Goal: Information Seeking & Learning: Learn about a topic

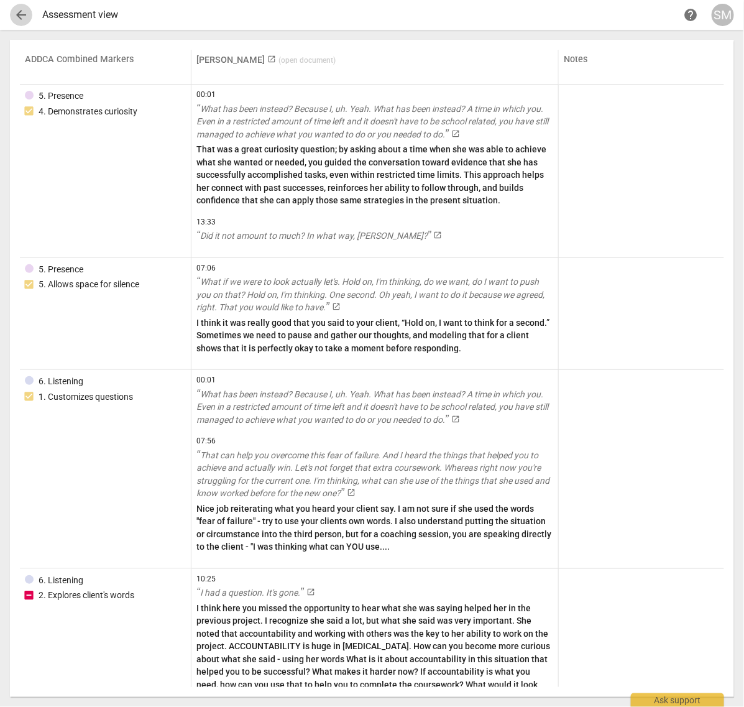
click at [31, 19] on span "arrow_back" at bounding box center [21, 14] width 22 height 15
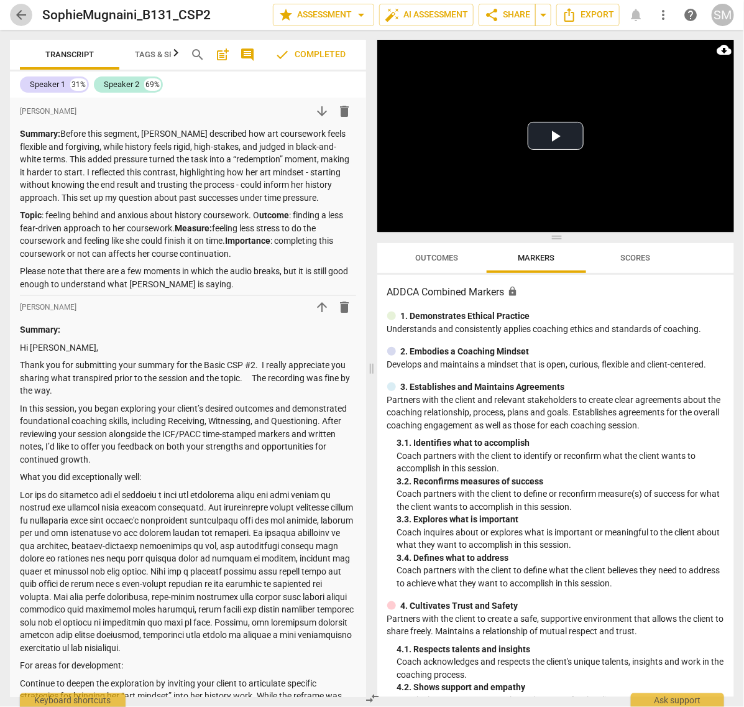
click at [26, 19] on span "arrow_back" at bounding box center [21, 14] width 15 height 15
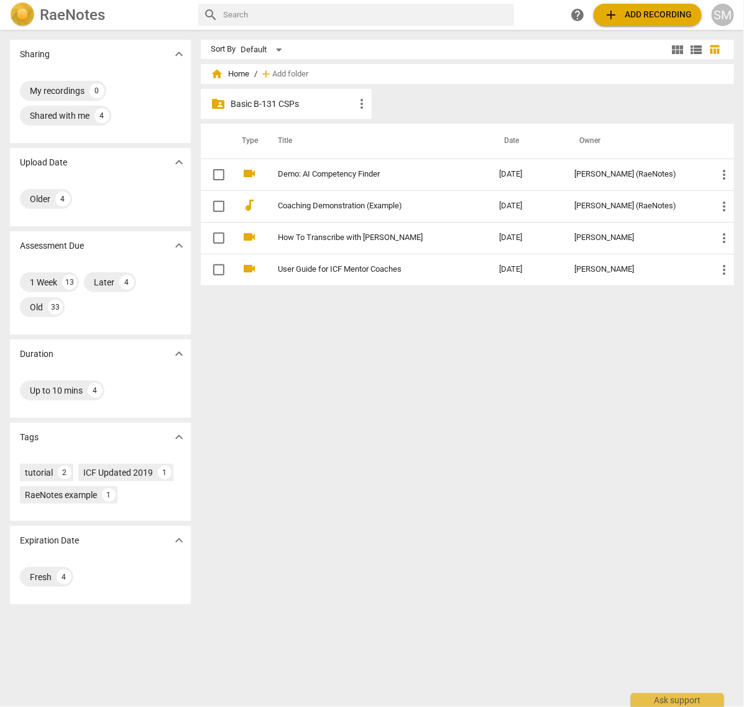
click at [236, 75] on span "home Home" at bounding box center [230, 74] width 39 height 12
click at [257, 106] on p "Basic B-131 CSPs" at bounding box center [293, 104] width 124 height 13
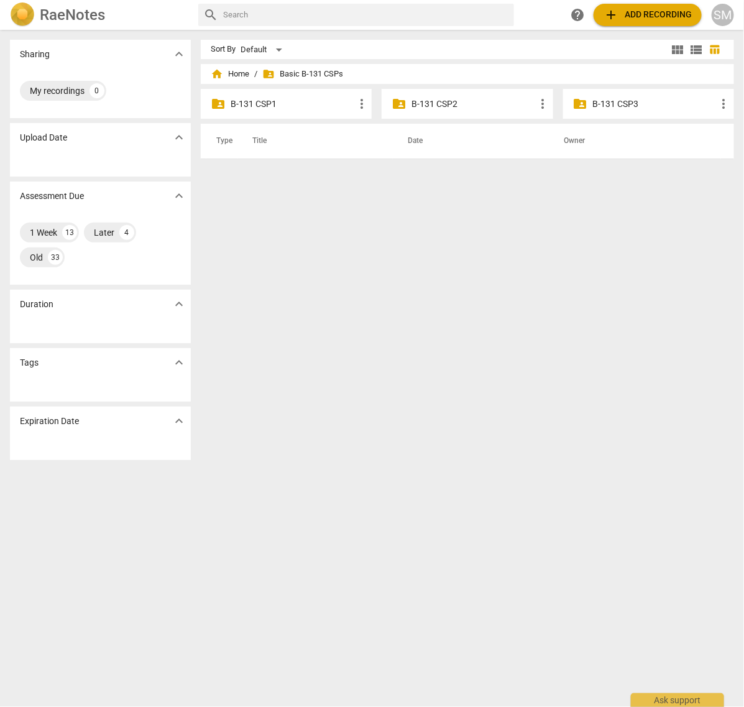
click at [601, 100] on p "B-131 CSP3" at bounding box center [655, 104] width 124 height 13
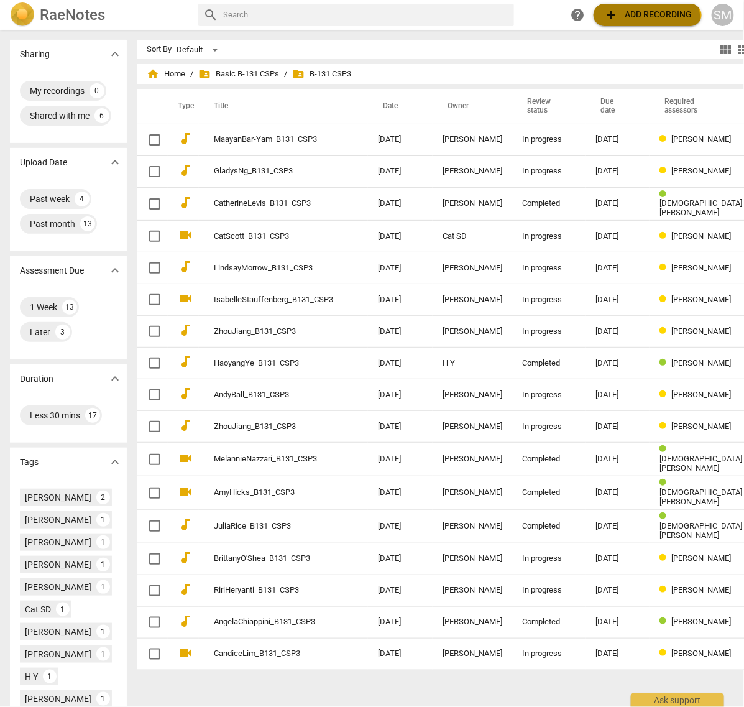
click at [629, 25] on button "add Add recording" at bounding box center [648, 15] width 108 height 22
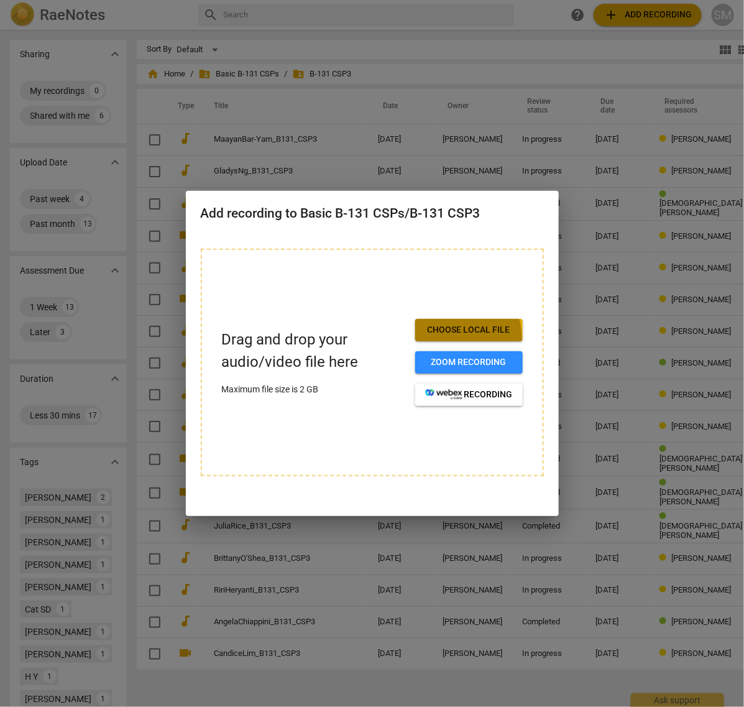
click at [449, 339] on button "Choose local file" at bounding box center [469, 330] width 108 height 22
click at [638, 412] on div at bounding box center [372, 353] width 744 height 707
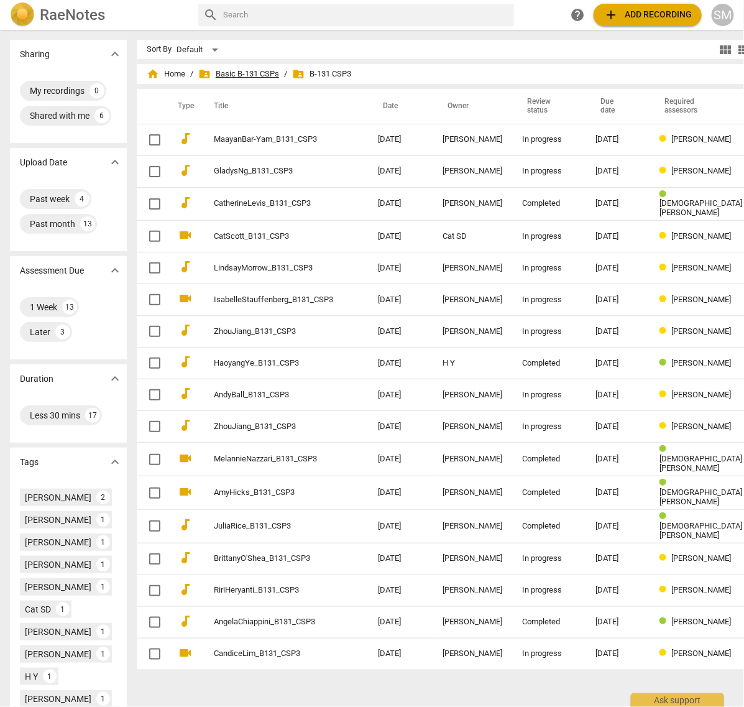
click at [236, 73] on span "folder_shared Basic B-131 CSPs" at bounding box center [238, 74] width 81 height 12
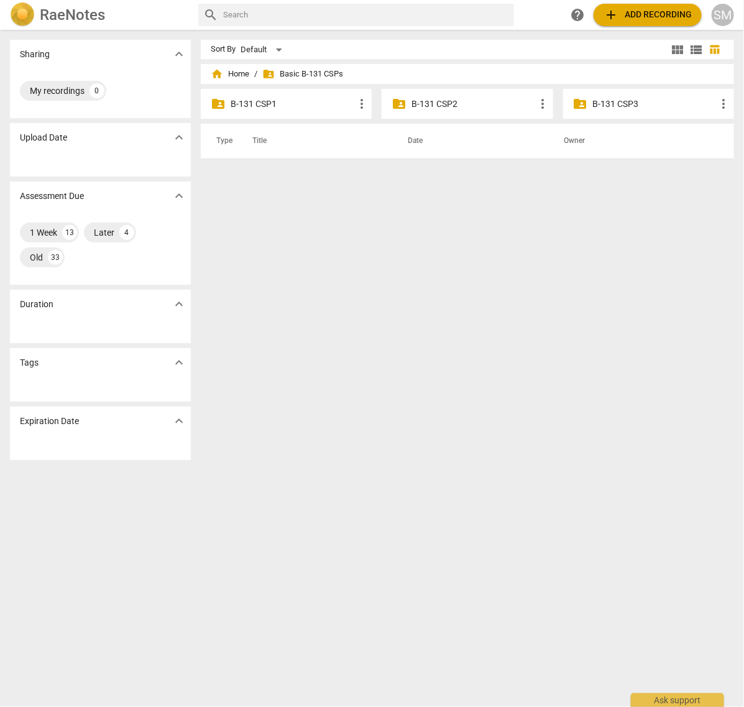
drag, startPoint x: 665, startPoint y: 108, endPoint x: 659, endPoint y: 109, distance: 6.5
click at [663, 107] on p "B-131 CSP3" at bounding box center [655, 104] width 124 height 13
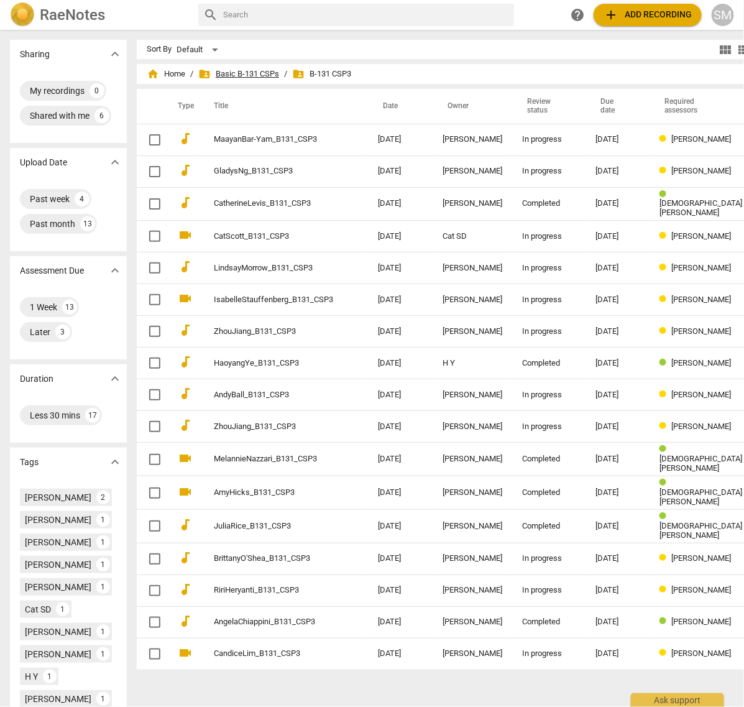
click at [259, 73] on span "folder_shared Basic B-131 CSPs" at bounding box center [238, 74] width 81 height 12
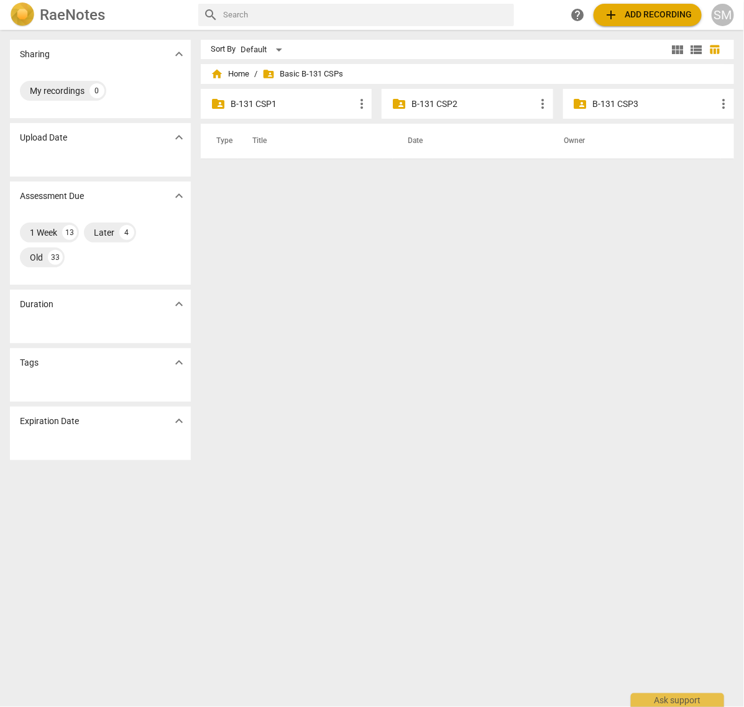
click at [429, 116] on div "folder_shared B-131 CSP2 more_vert" at bounding box center [467, 104] width 171 height 30
click at [435, 106] on p "B-131 CSP2" at bounding box center [474, 104] width 124 height 13
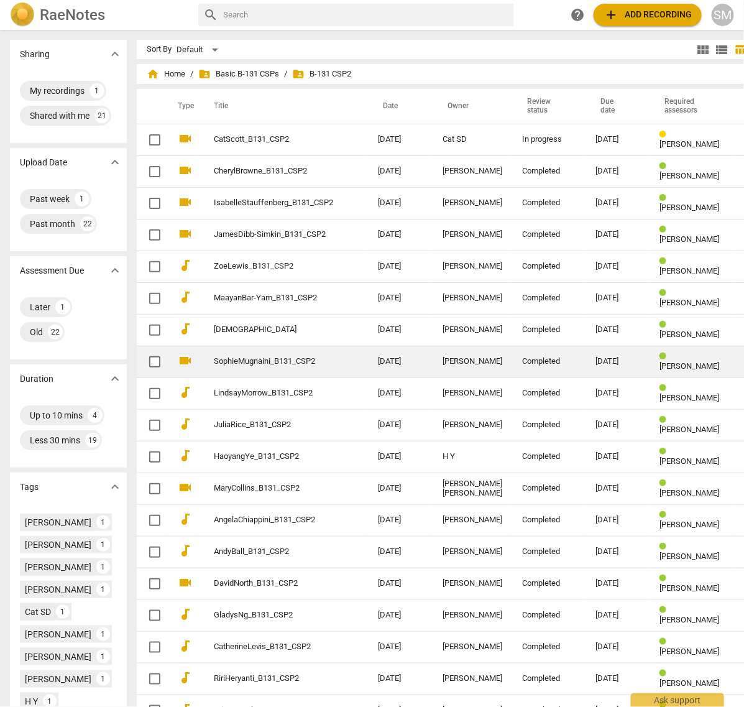
click at [239, 362] on link "SophieMugnaini_B131_CSP2" at bounding box center [273, 361] width 119 height 9
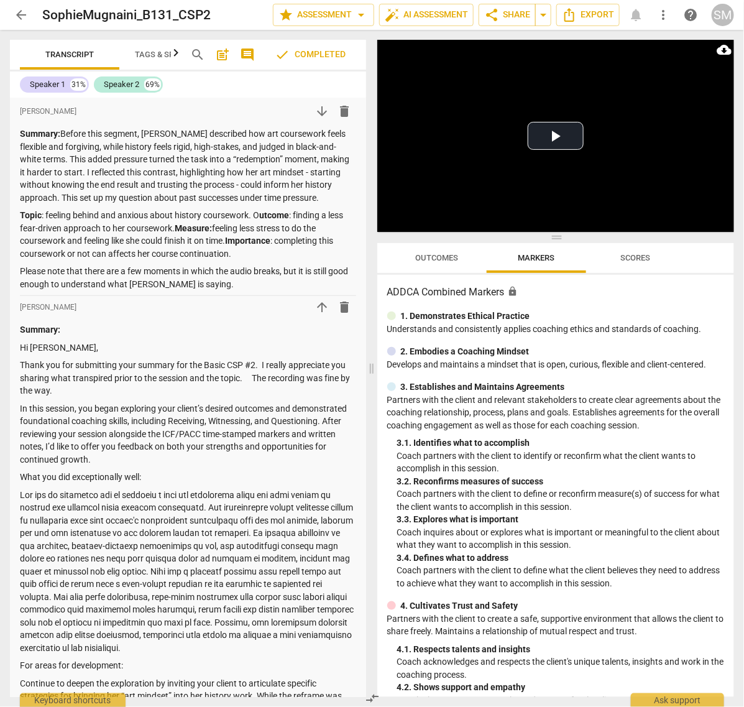
click at [633, 255] on span "Scores" at bounding box center [636, 257] width 30 height 9
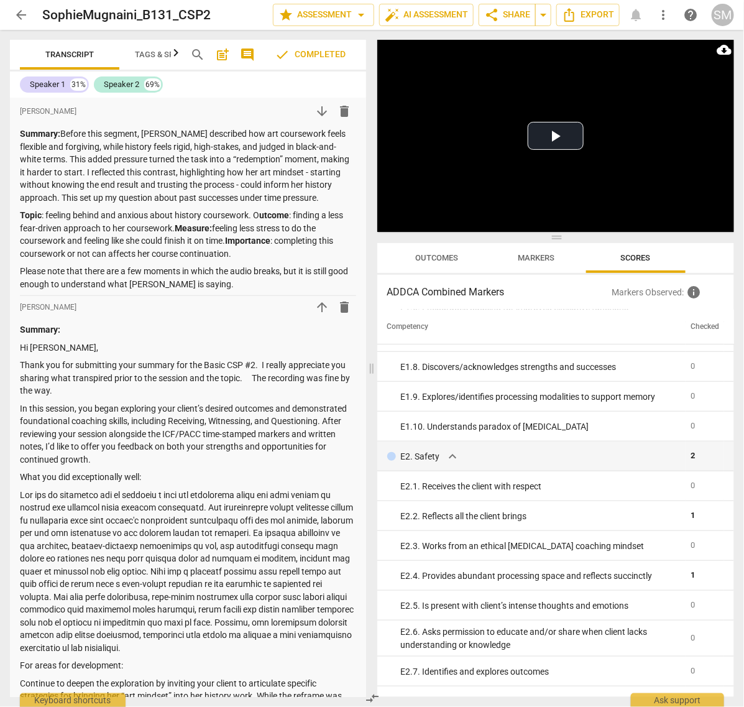
scroll to position [1620, 0]
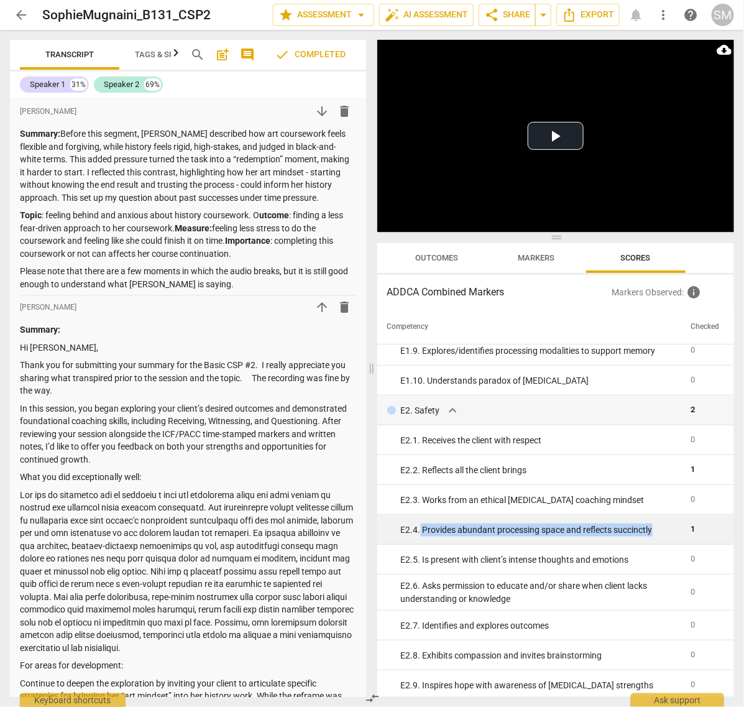
drag, startPoint x: 418, startPoint y: 529, endPoint x: 648, endPoint y: 533, distance: 229.4
click at [648, 533] on div "E2. 4. Provides abundant processing space and reflects succinctly" at bounding box center [541, 529] width 280 height 13
copy div "Provides abundant processing space and reflects succinctly"
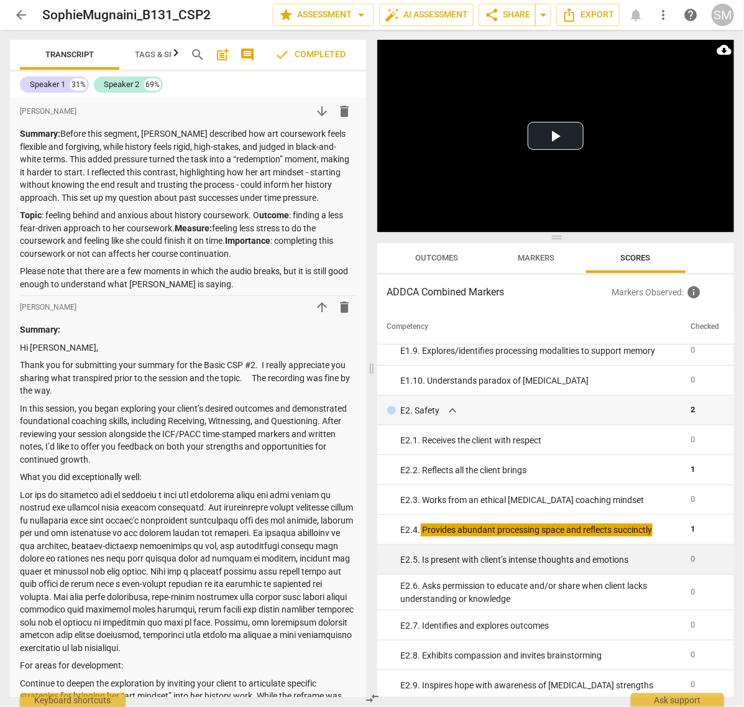
scroll to position [1879, 0]
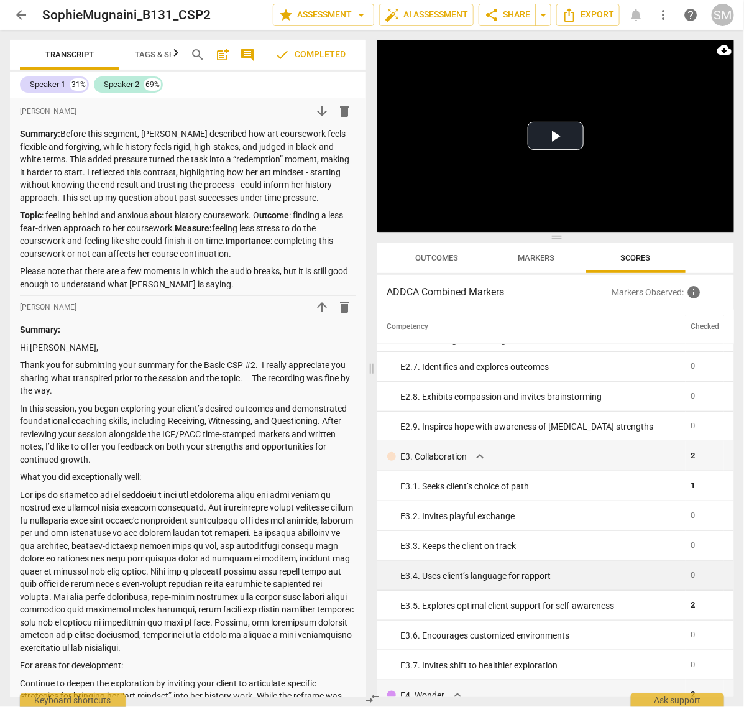
drag, startPoint x: 729, startPoint y: 587, endPoint x: 728, endPoint y: 574, distance: 13.7
click at [728, 574] on td at bounding box center [729, 576] width 10 height 30
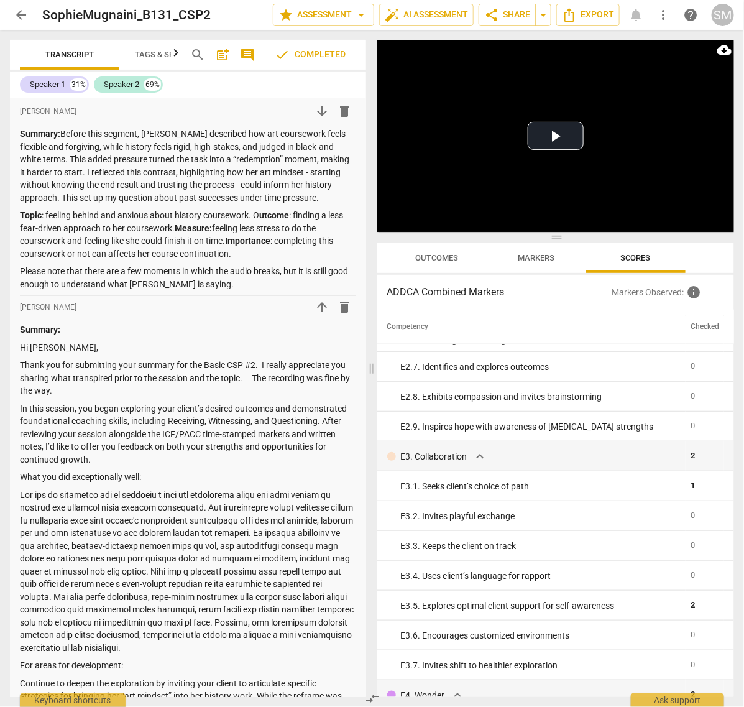
scroll to position [1930, 0]
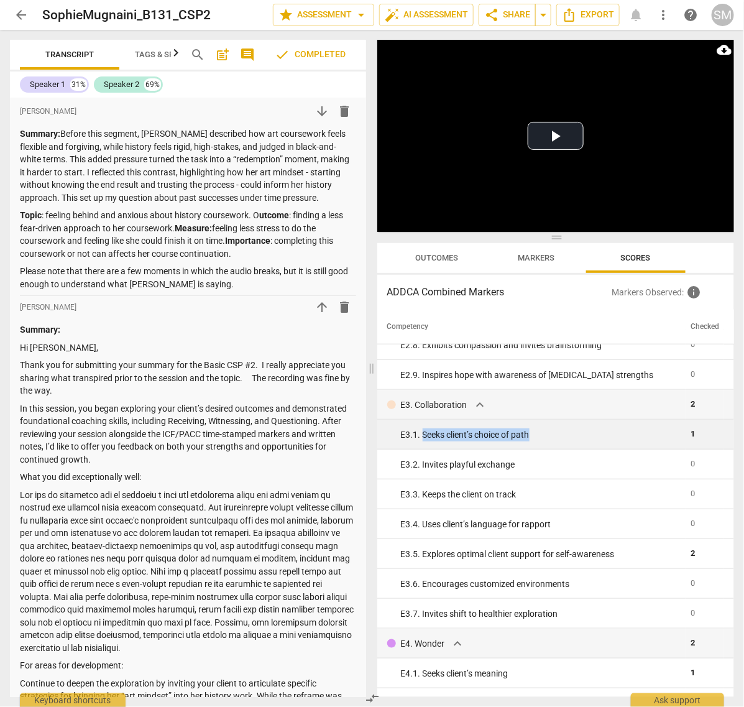
drag, startPoint x: 420, startPoint y: 436, endPoint x: 527, endPoint y: 433, distance: 106.3
click at [527, 433] on div "E3. 1. Seeks client’s choice of path" at bounding box center [541, 434] width 280 height 13
copy div "Seeks client’s choice of path"
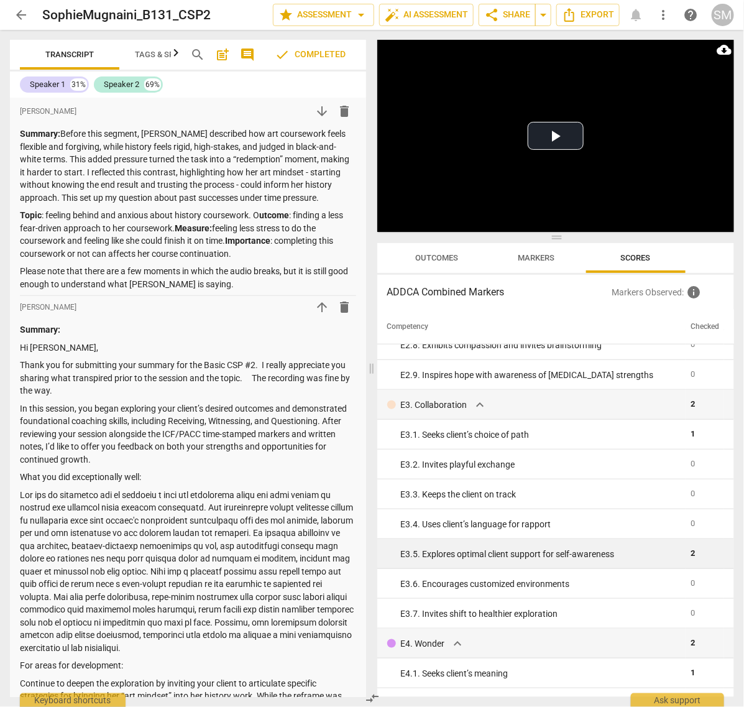
click at [628, 559] on td "E3. 5. Explores optimal client support for self-awareness" at bounding box center [531, 554] width 309 height 30
click at [627, 557] on div "E3. 5. Explores optimal client support for self-awareness" at bounding box center [541, 554] width 280 height 13
drag, startPoint x: 604, startPoint y: 553, endPoint x: 389, endPoint y: 548, distance: 214.5
click at [389, 548] on td "E3. 5. Explores optimal client support for self-awareness" at bounding box center [531, 554] width 309 height 30
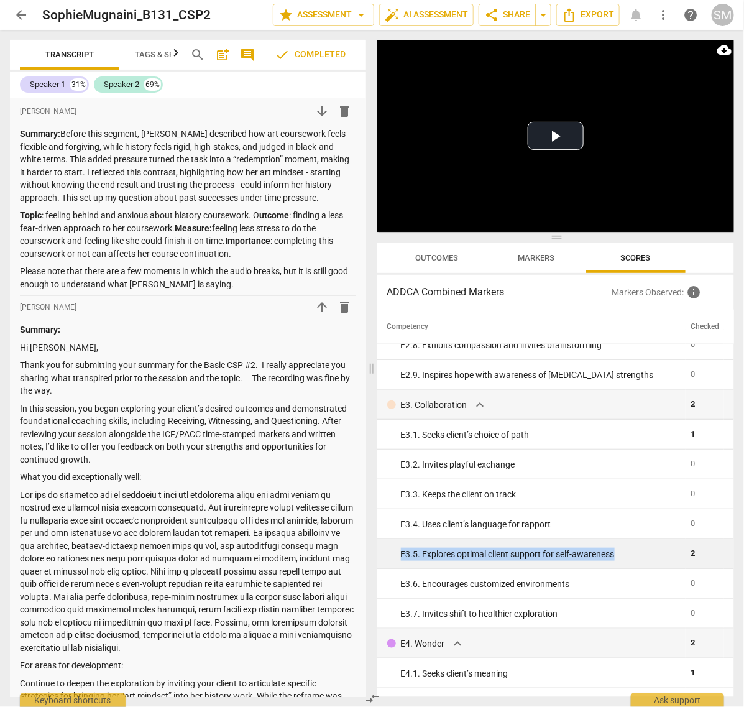
copy div "E3. 5. Explores optimal client support for self-awareness"
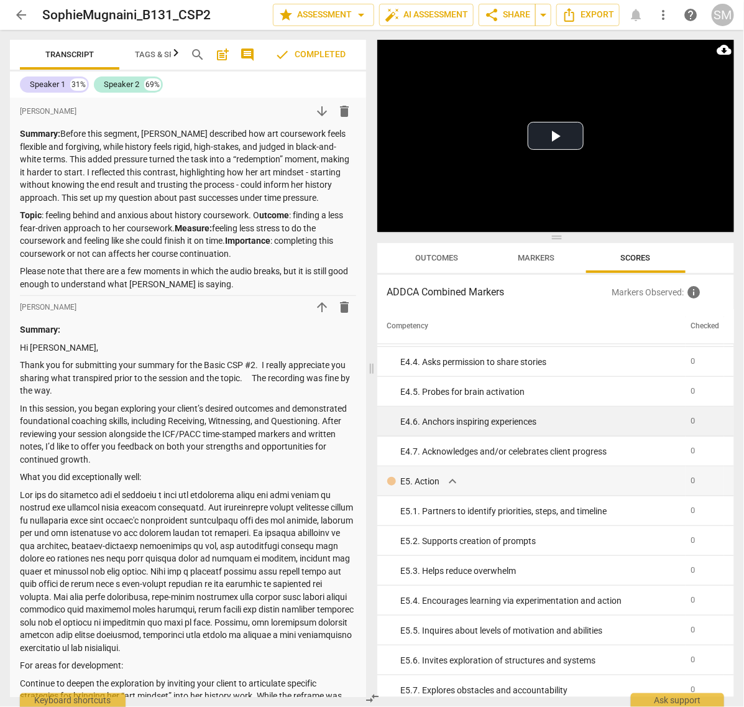
scroll to position [2072, 0]
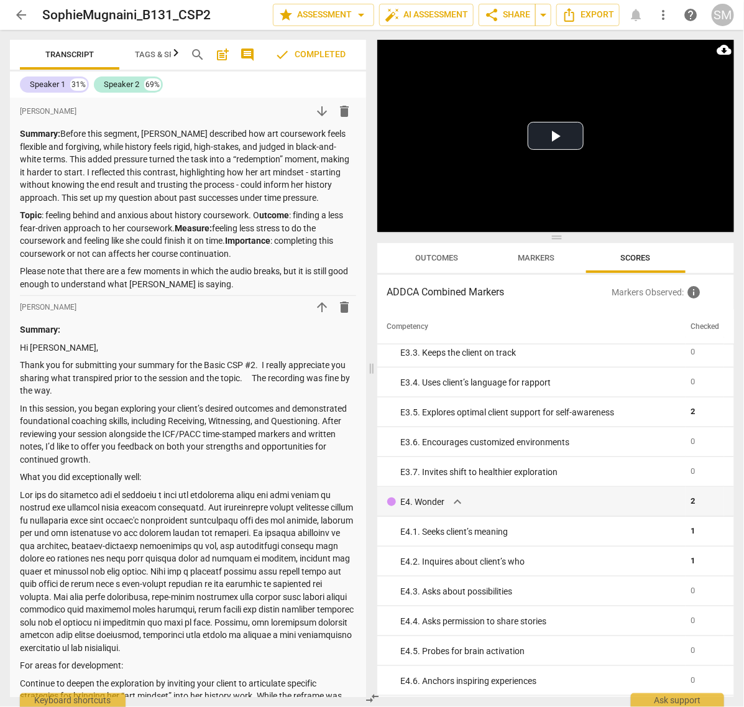
click at [742, 247] on div "Play Video move_up Play Current Time 00:00 / Duration Time 14:58 Loaded : 0% Pr…" at bounding box center [558, 368] width 372 height 677
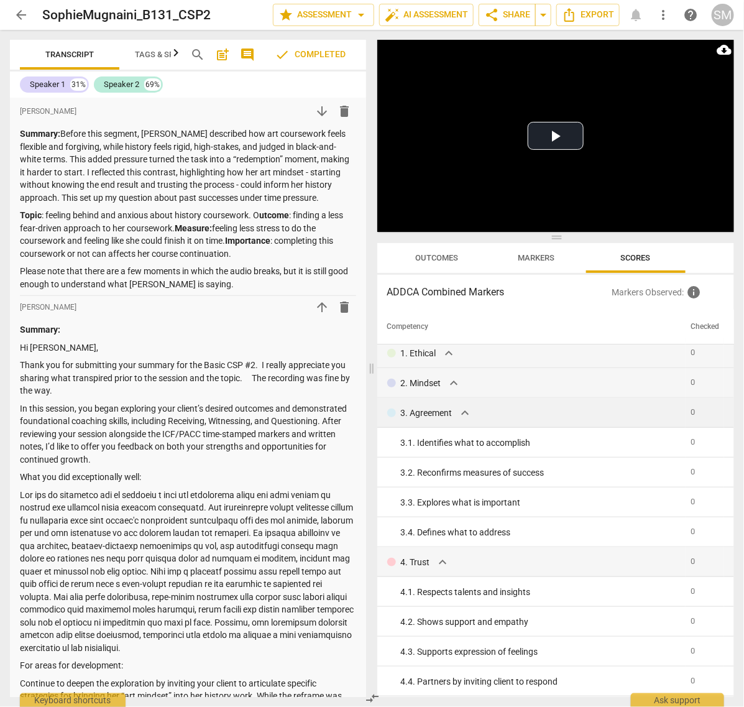
scroll to position [0, 0]
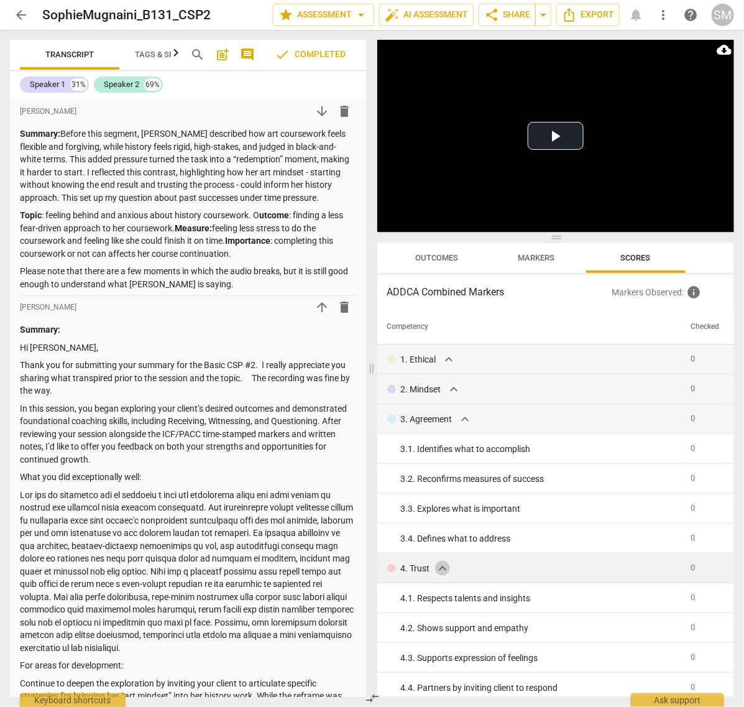
click at [439, 564] on span "expand_more" at bounding box center [442, 568] width 15 height 15
click at [465, 418] on span "expand_more" at bounding box center [465, 419] width 15 height 15
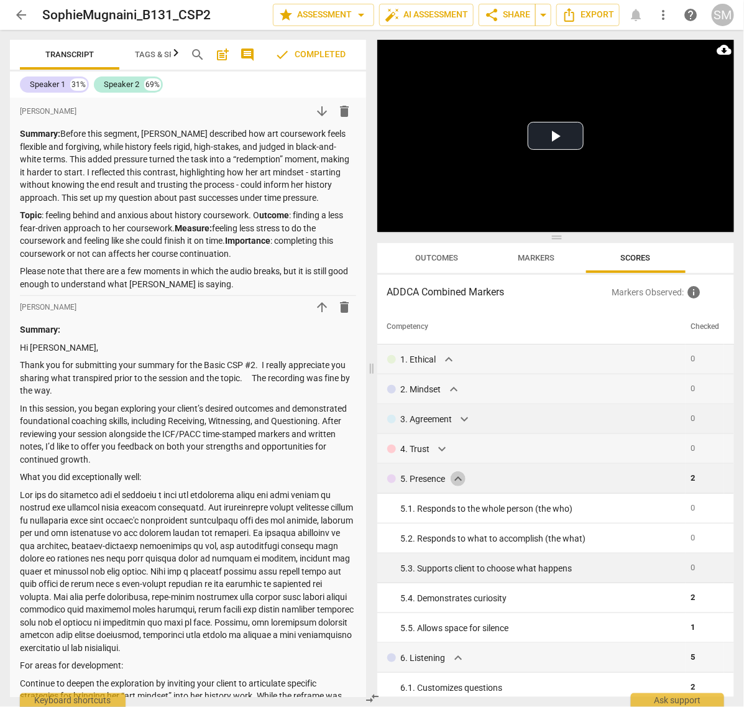
click at [457, 477] on span "expand_more" at bounding box center [458, 478] width 15 height 15
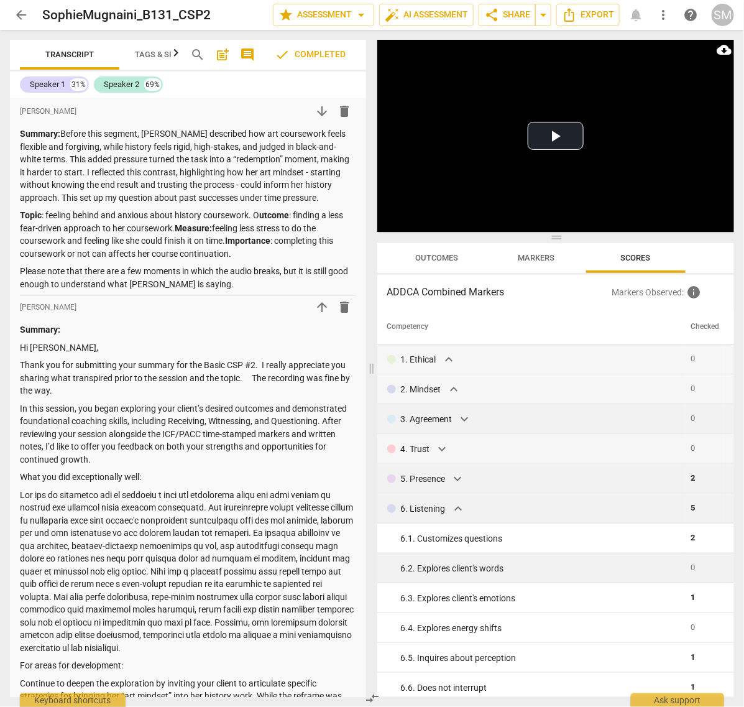
drag, startPoint x: 443, startPoint y: 513, endPoint x: 454, endPoint y: 511, distance: 12.1
click at [443, 513] on div "6. Listening expand_more" at bounding box center [534, 508] width 294 height 15
click at [457, 510] on span "expand_more" at bounding box center [458, 508] width 15 height 15
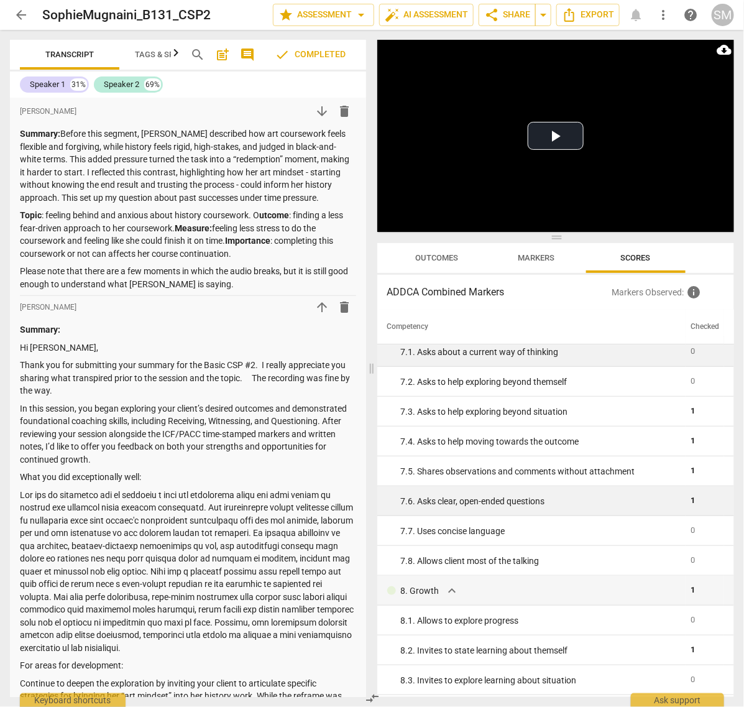
scroll to position [259, 0]
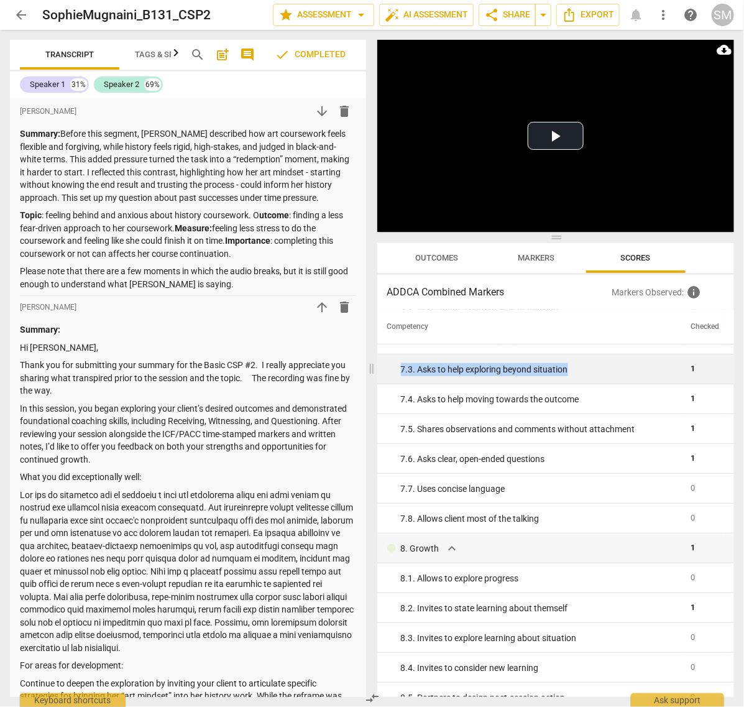
drag, startPoint x: 572, startPoint y: 365, endPoint x: 400, endPoint y: 369, distance: 172.2
click at [401, 369] on div "7. 3. Asks to help exploring beyond situation" at bounding box center [541, 369] width 280 height 13
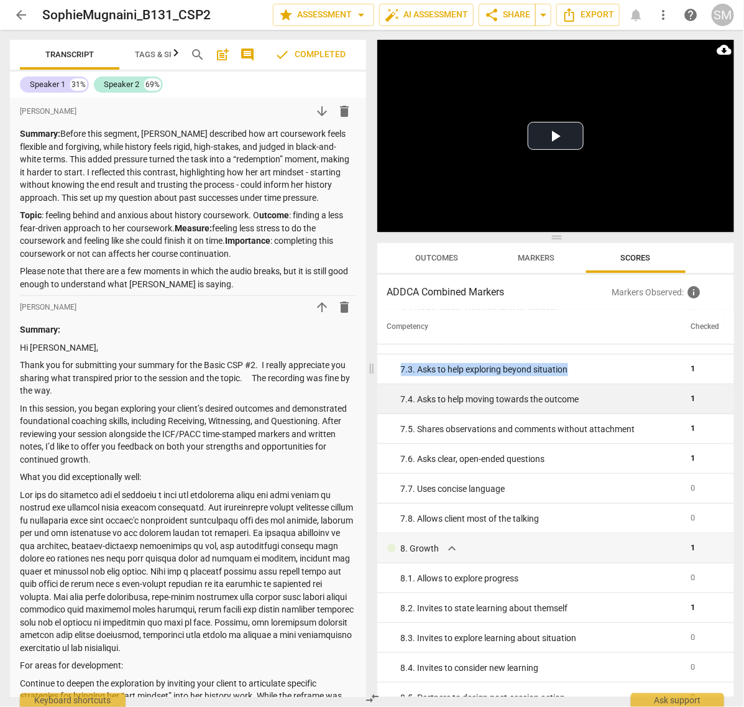
copy div "7. 3. Asks to help exploring beyond situation"
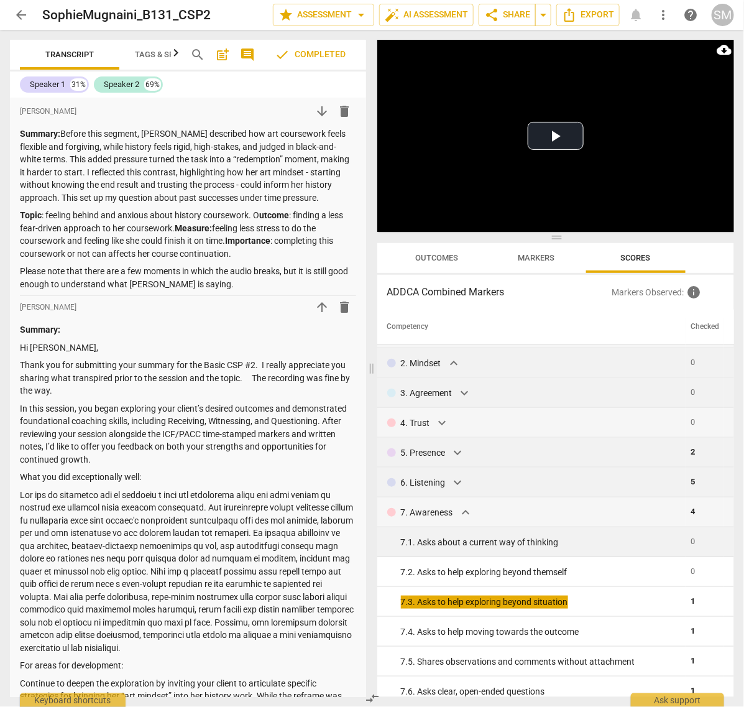
scroll to position [0, 0]
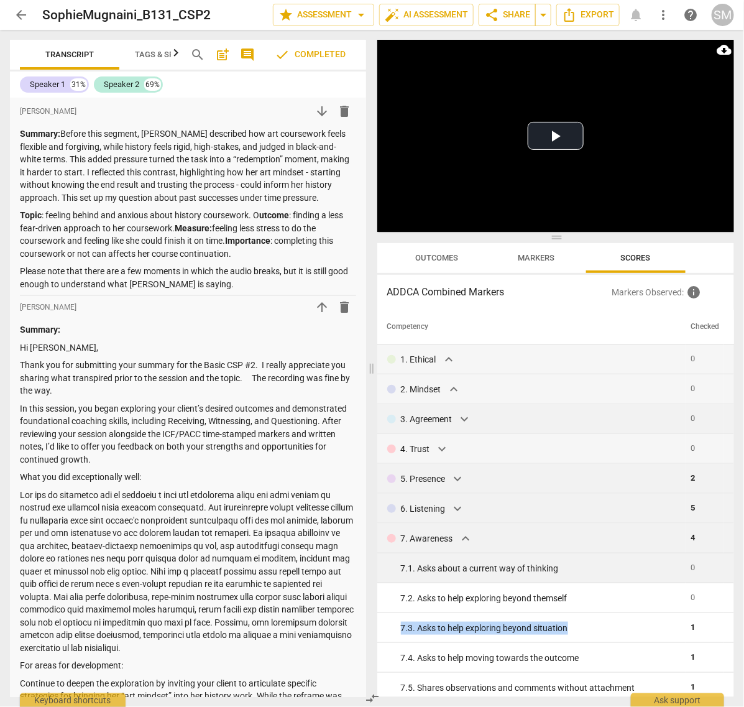
click at [462, 539] on span "expand_more" at bounding box center [465, 538] width 15 height 15
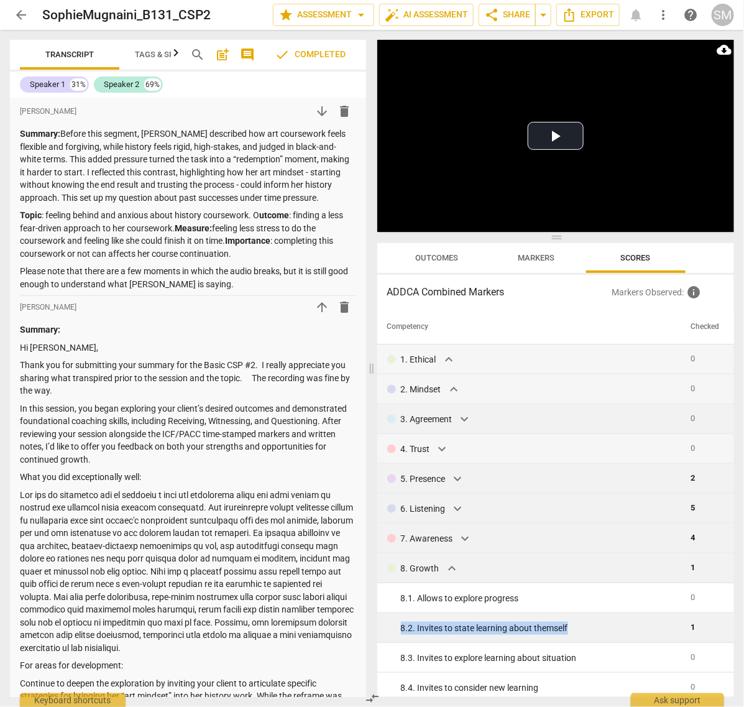
drag, startPoint x: 564, startPoint y: 628, endPoint x: 395, endPoint y: 626, distance: 168.5
click at [395, 626] on td "8. 2. Invites to state learning about themself" at bounding box center [531, 628] width 309 height 30
copy div "8. 2. Invites to state learning about themself"
click at [455, 569] on span "expand_more" at bounding box center [451, 568] width 15 height 15
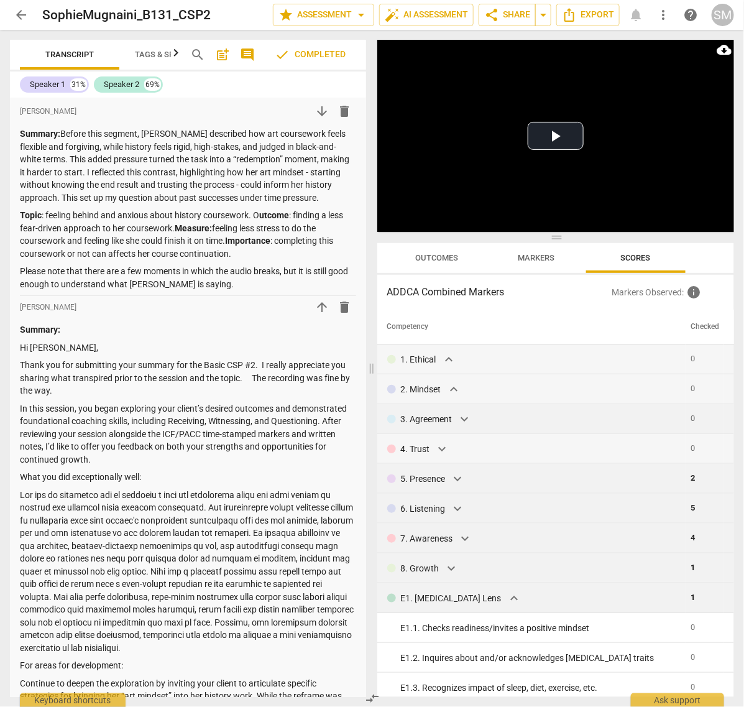
click at [507, 594] on span "expand_more" at bounding box center [514, 598] width 15 height 15
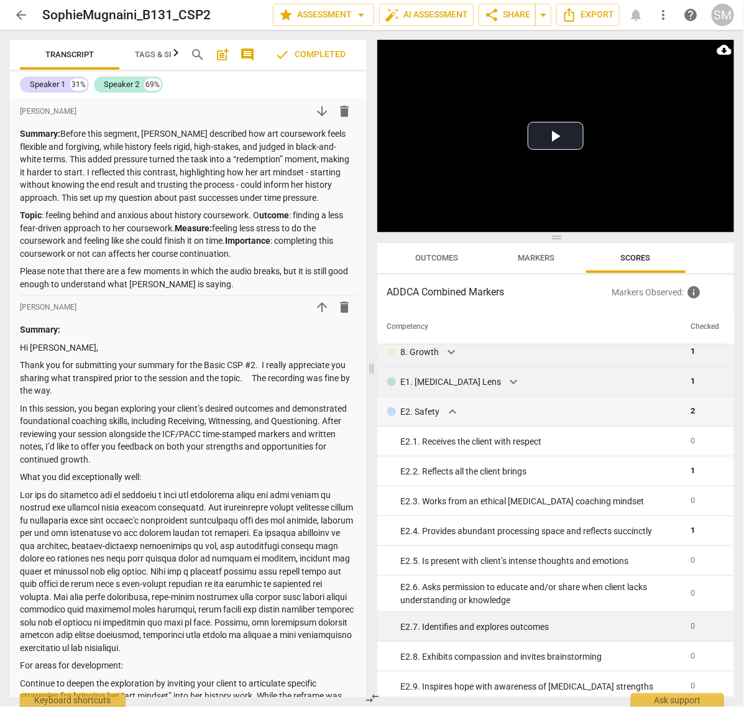
scroll to position [259, 0]
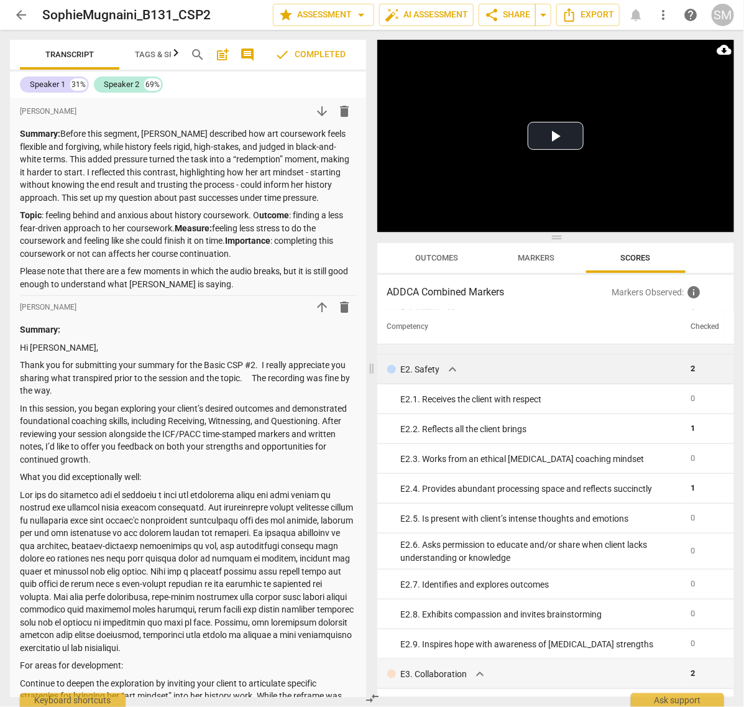
click at [445, 368] on span "expand_more" at bounding box center [452, 369] width 15 height 15
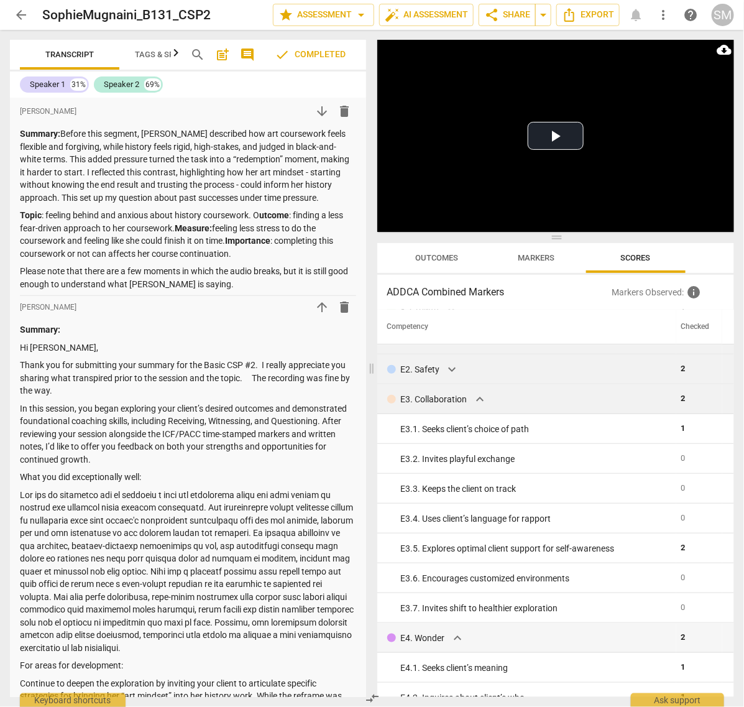
click at [482, 399] on span "expand_more" at bounding box center [479, 399] width 15 height 15
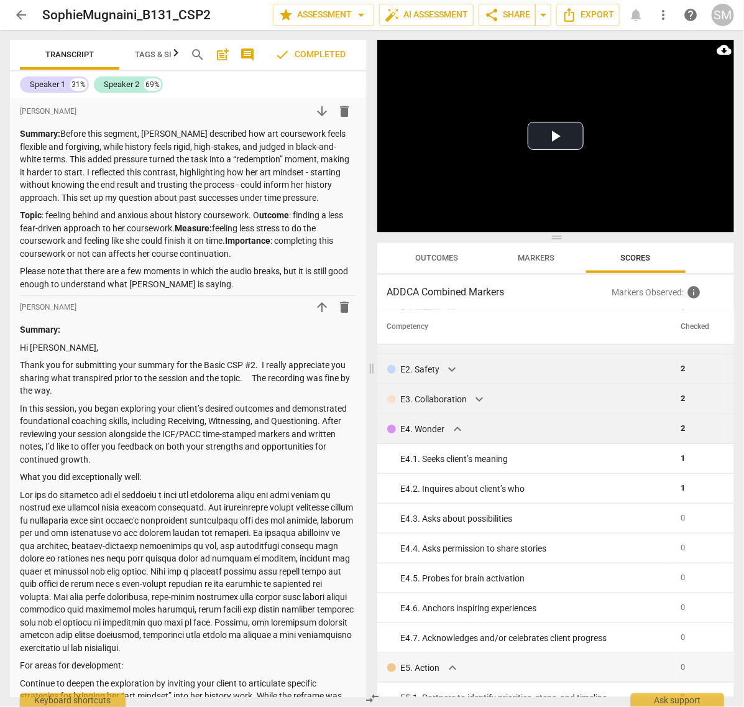
click at [459, 430] on span "expand_more" at bounding box center [457, 428] width 15 height 15
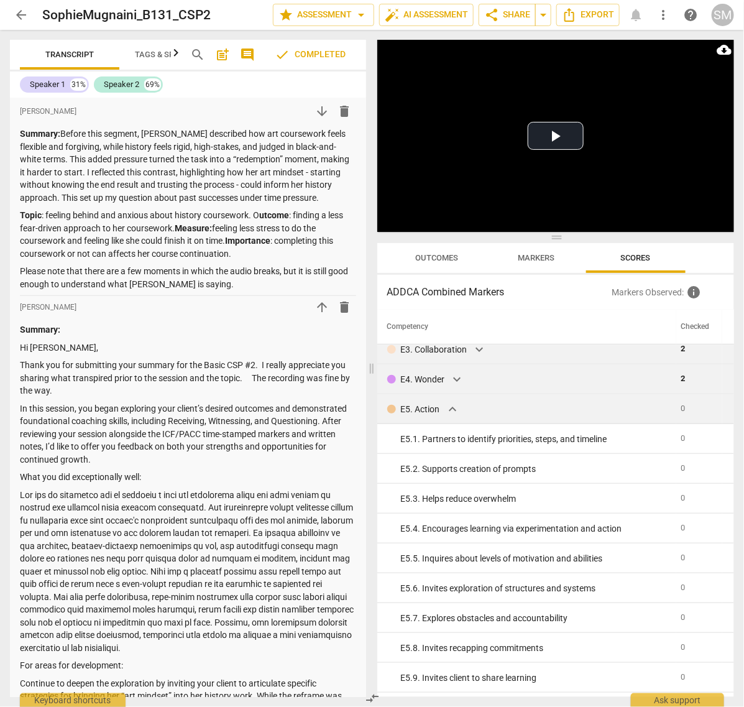
scroll to position [334, 0]
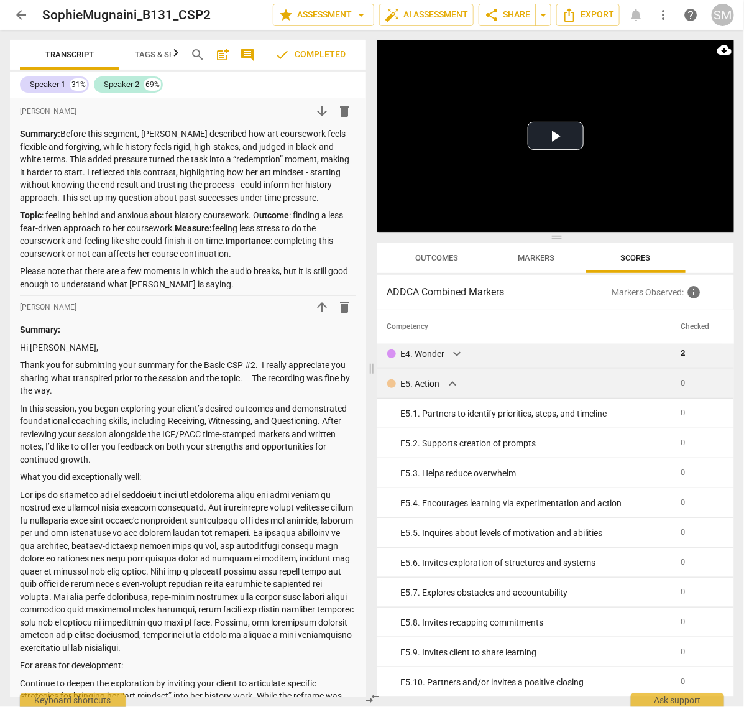
click at [448, 383] on span "expand_more" at bounding box center [452, 383] width 15 height 15
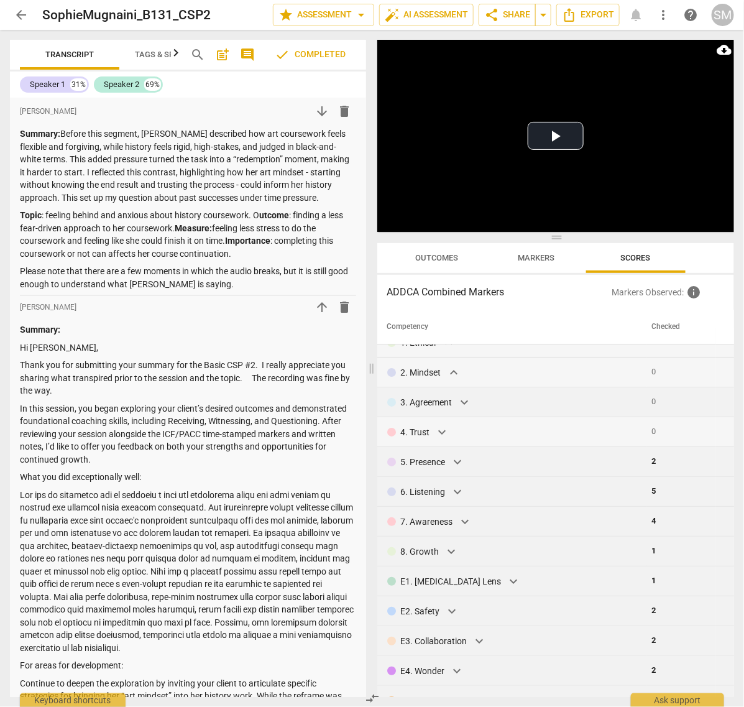
scroll to position [0, 0]
